Goal: Register for event/course

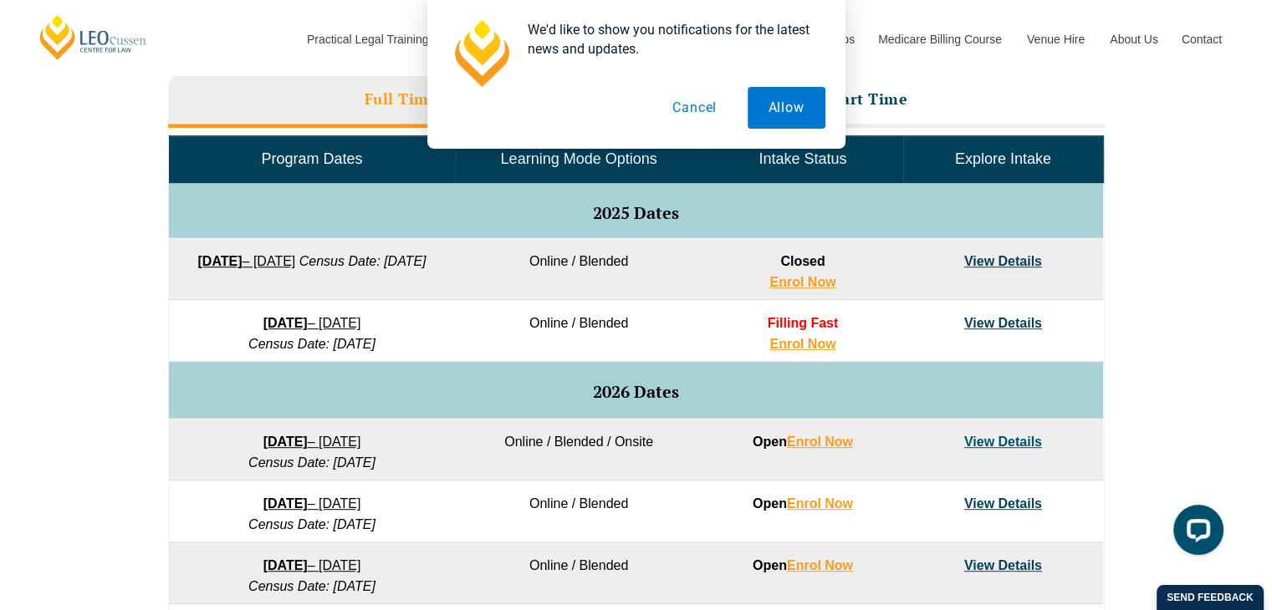
scroll to position [766, 0]
click at [1010, 316] on link "View Details" at bounding box center [1003, 323] width 78 height 14
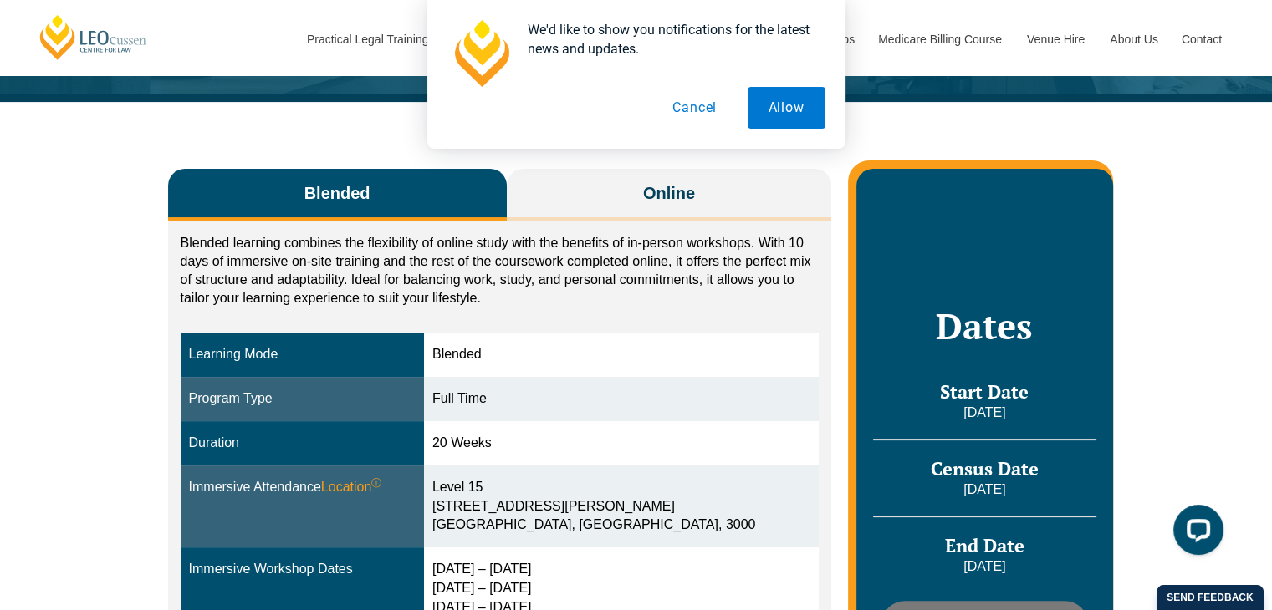
scroll to position [187, 0]
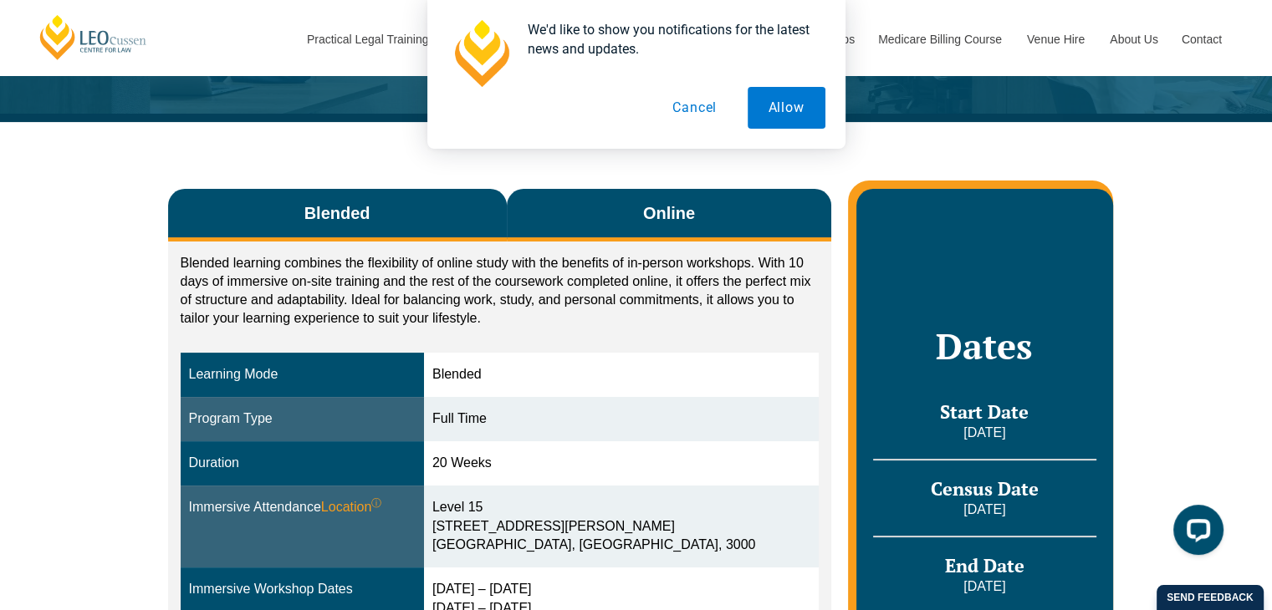
click at [702, 227] on button "Online" at bounding box center [669, 215] width 325 height 53
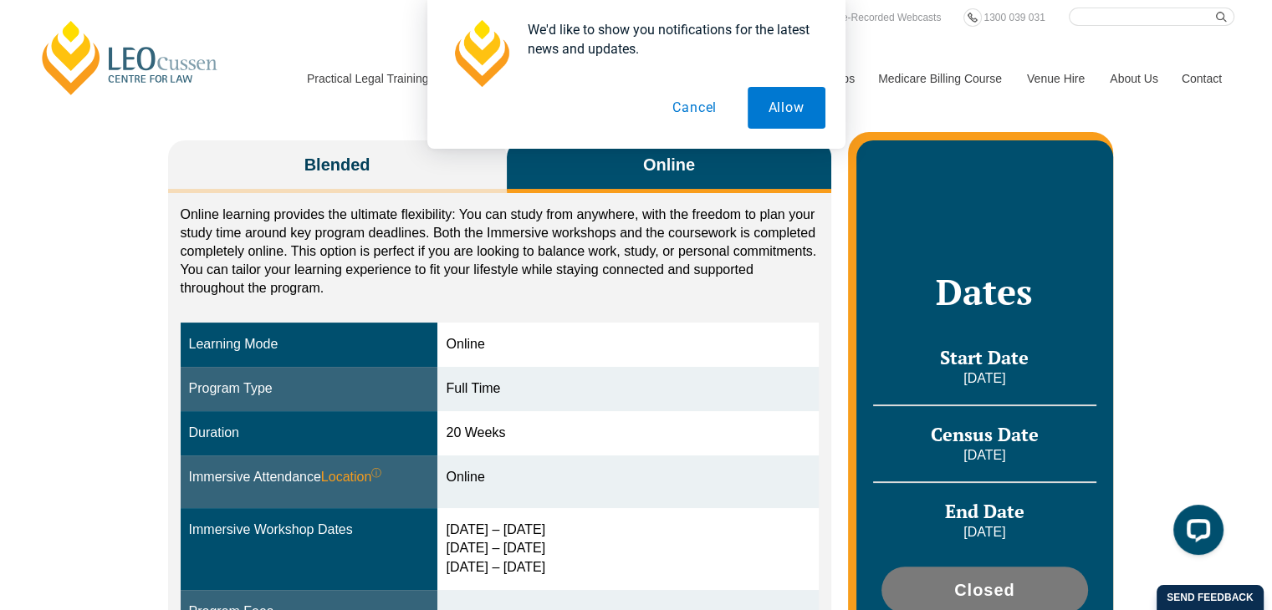
scroll to position [0, 0]
